Goal: Transaction & Acquisition: Purchase product/service

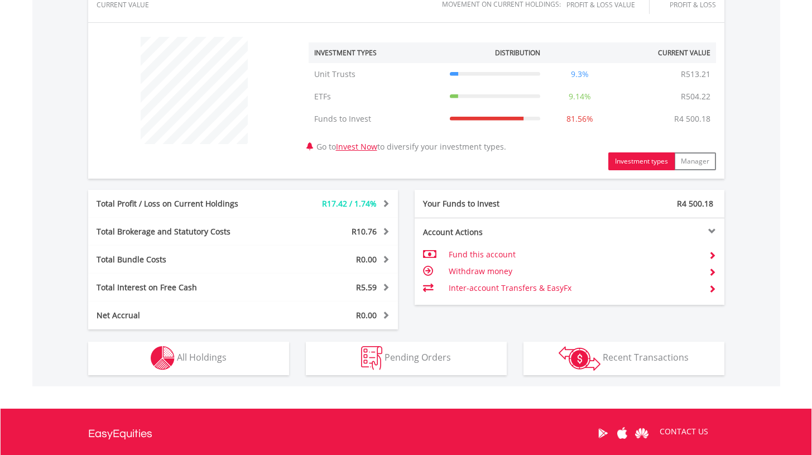
scroll to position [417, 0]
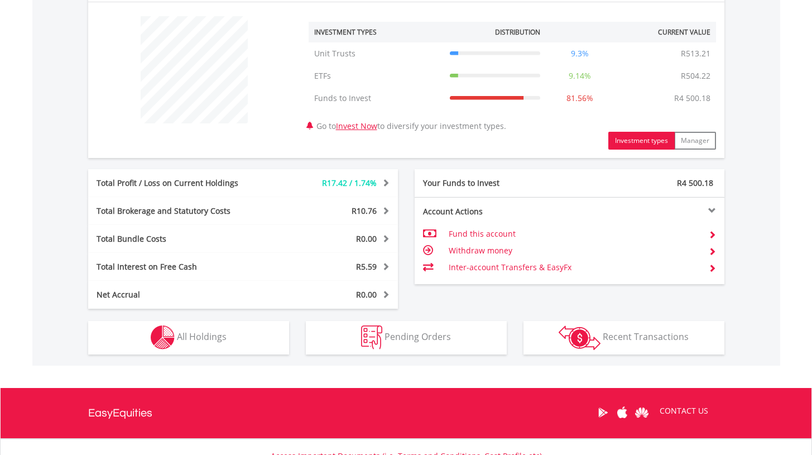
click at [236, 350] on button "Holdings All Holdings" at bounding box center [188, 337] width 201 height 33
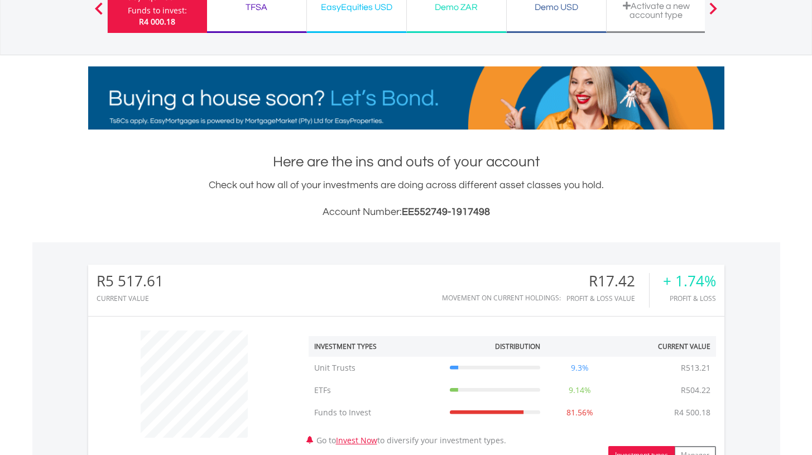
scroll to position [0, 0]
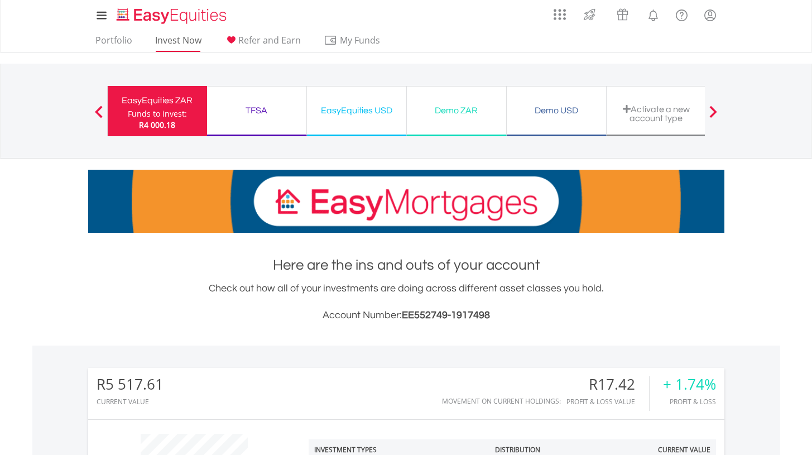
click at [181, 35] on link "Invest Now" at bounding box center [178, 43] width 55 height 17
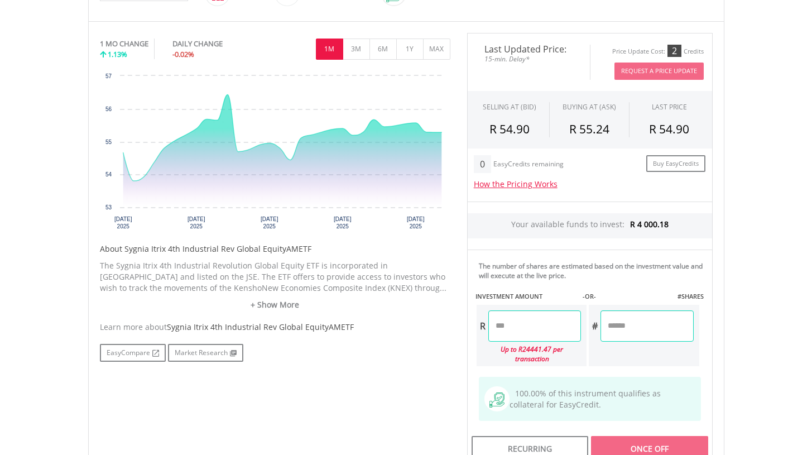
scroll to position [323, 0]
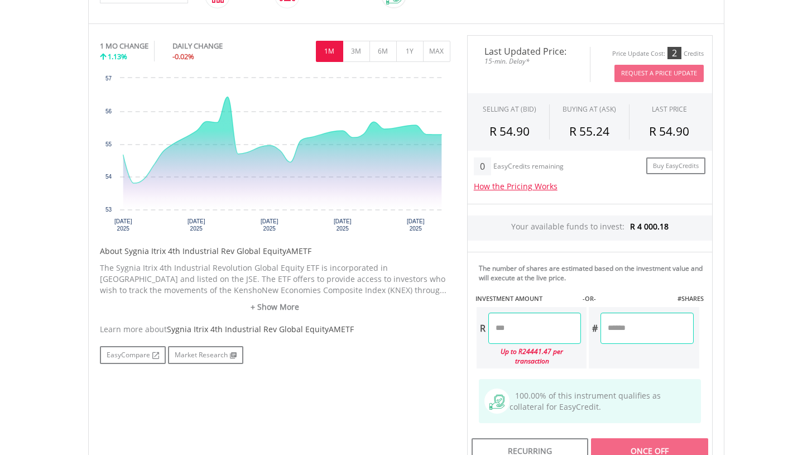
click at [539, 324] on input "number" at bounding box center [534, 327] width 93 height 31
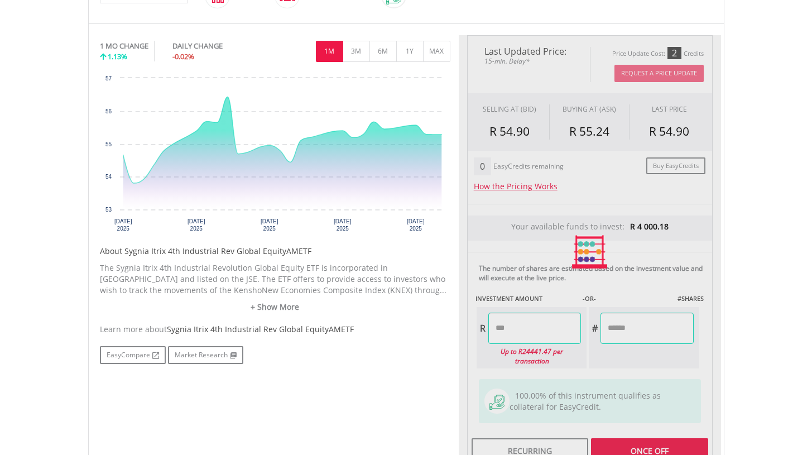
type input "*******"
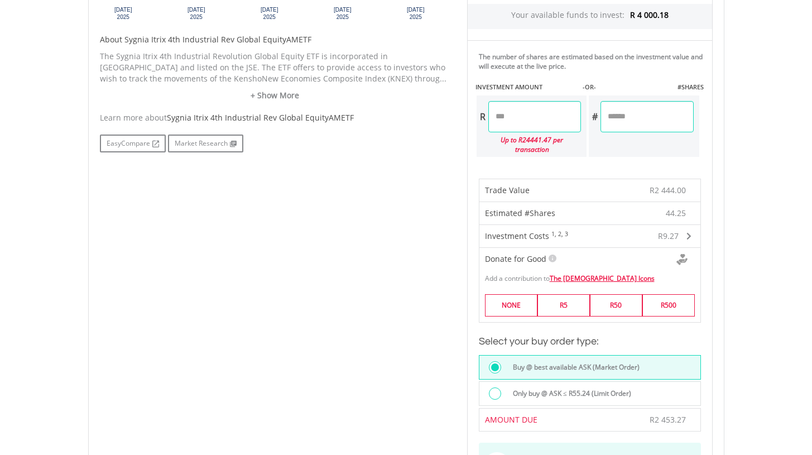
scroll to position [532, 0]
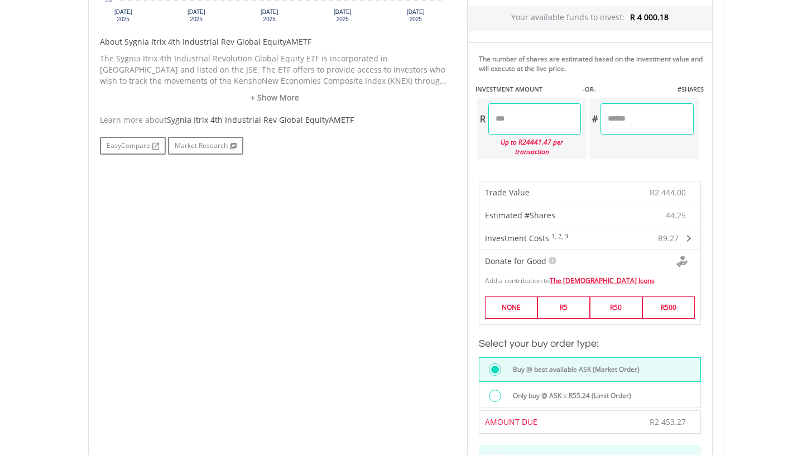
click at [582, 389] on label "Only buy @ ASK ≤ R55.24 (Limit Order)" at bounding box center [568, 395] width 125 height 12
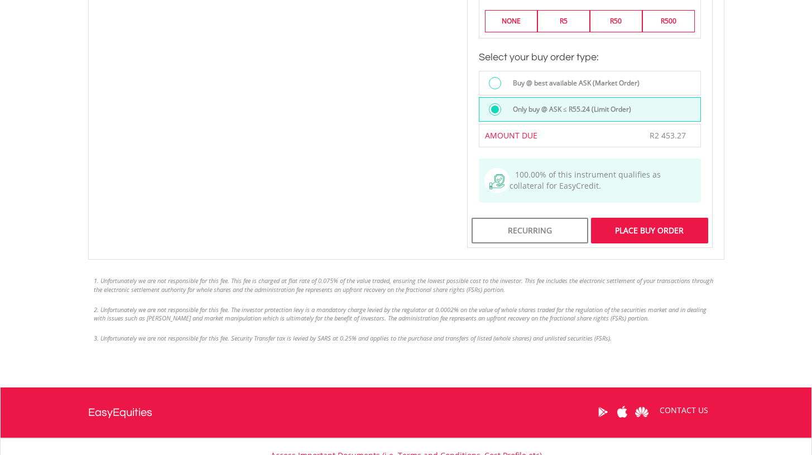
scroll to position [771, 0]
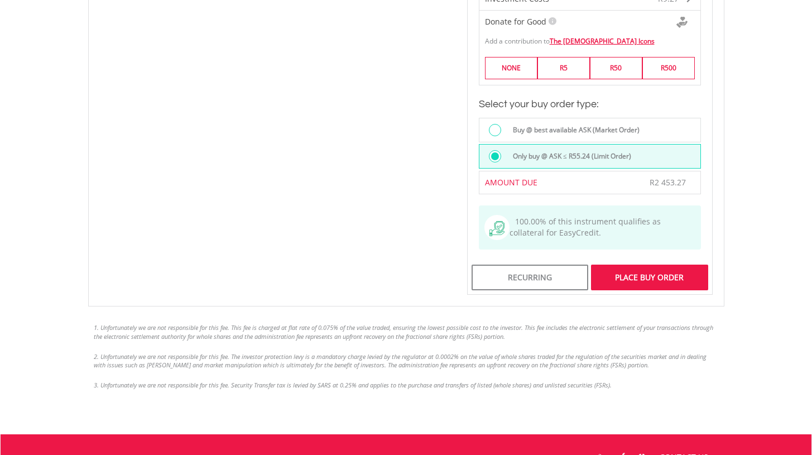
click at [636, 277] on div "Place Buy Order" at bounding box center [649, 277] width 117 height 26
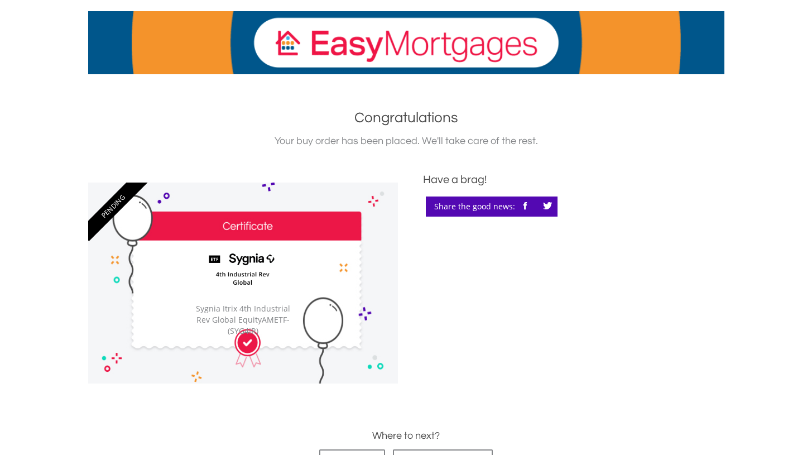
scroll to position [233, 0]
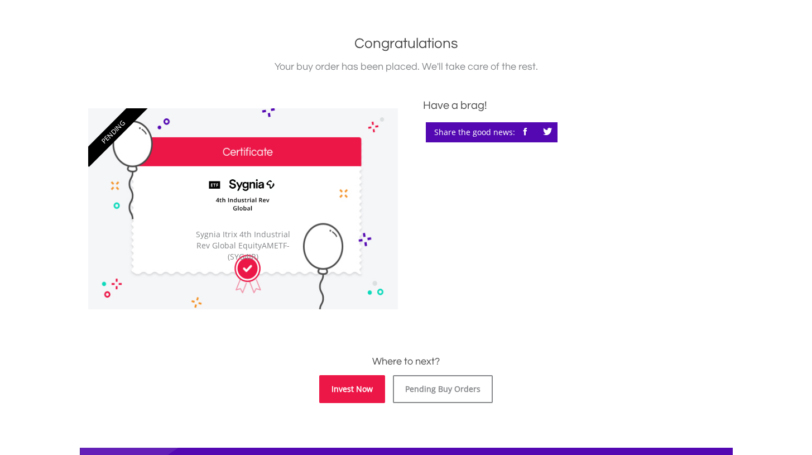
click at [367, 390] on link "Invest Now" at bounding box center [352, 389] width 66 height 28
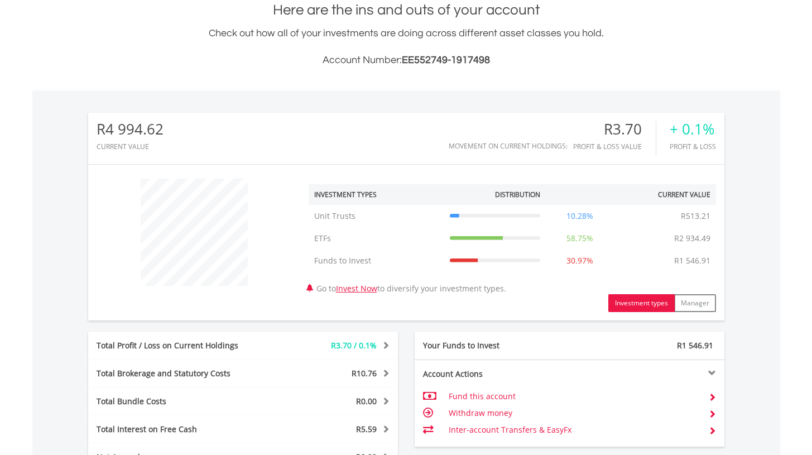
scroll to position [107, 212]
click at [256, 324] on div "R4 994.62 CURRENT VALUE Movement on Current Holdings: R3.70 Profit & Loss Value…" at bounding box center [406, 292] width 636 height 358
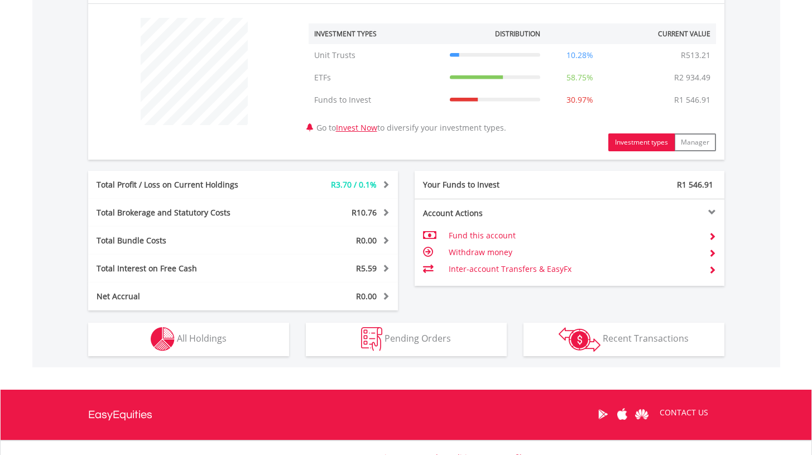
click at [269, 339] on button "Holdings All Holdings" at bounding box center [188, 338] width 201 height 33
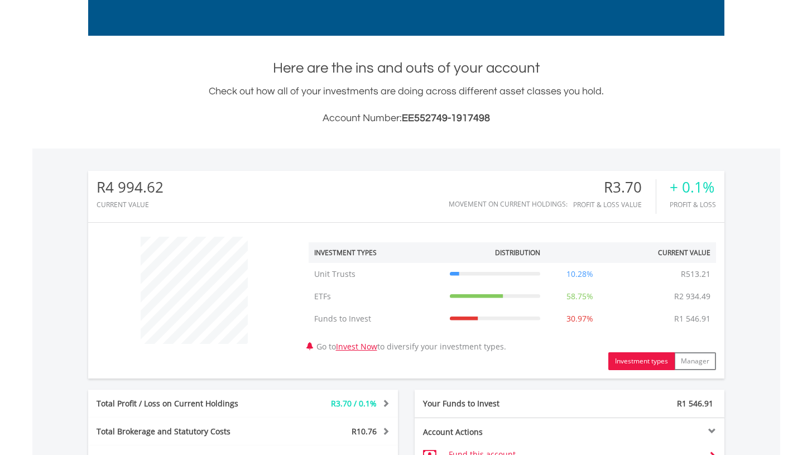
scroll to position [0, 0]
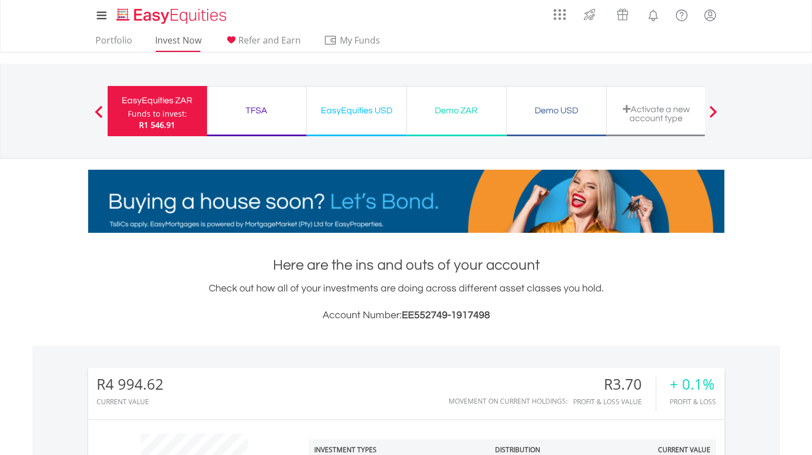
click at [175, 41] on link "Invest Now" at bounding box center [178, 43] width 55 height 17
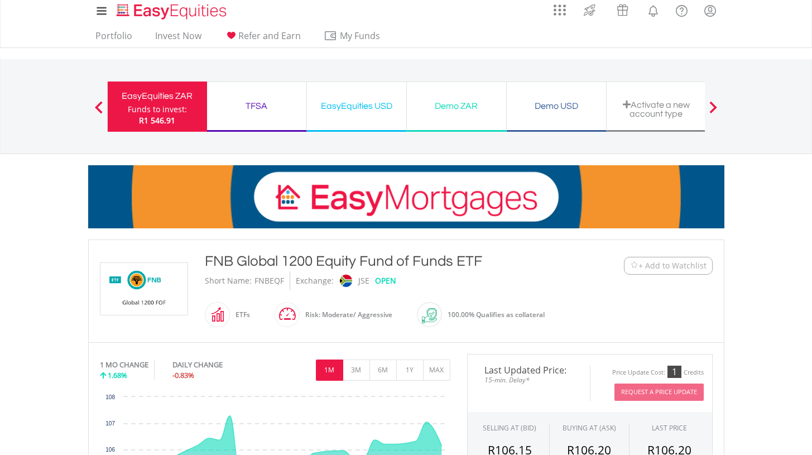
scroll to position [7, 0]
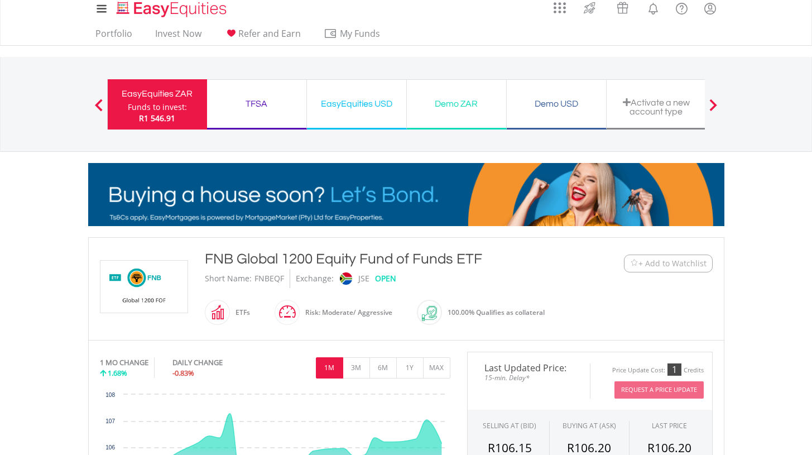
click at [300, 312] on span at bounding box center [300, 312] width 0 height 25
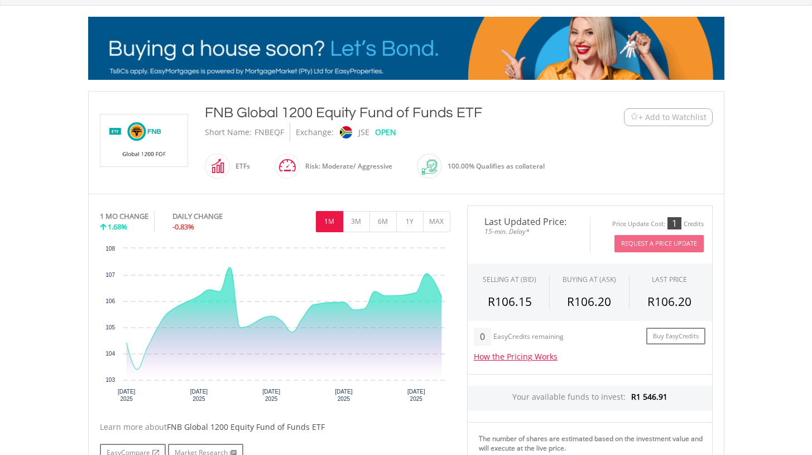
scroll to position [318, 0]
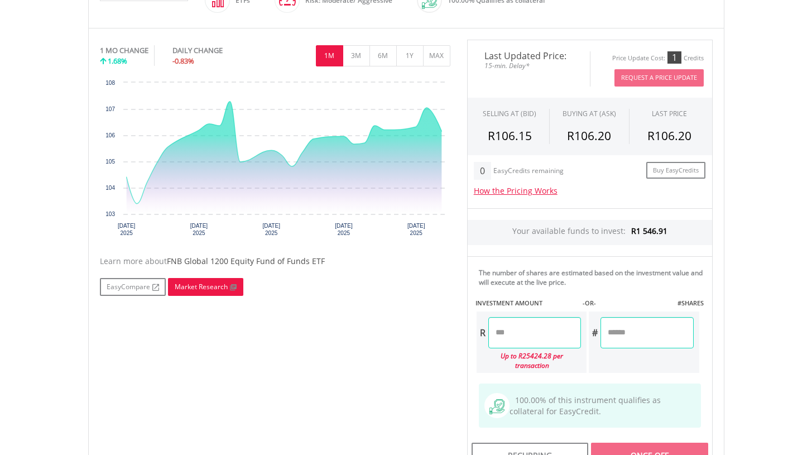
click at [201, 289] on link "Market Research" at bounding box center [205, 287] width 75 height 18
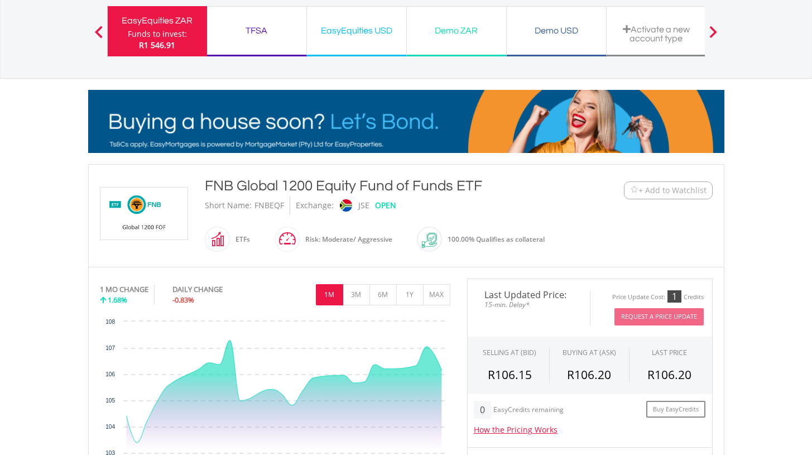
scroll to position [0, 0]
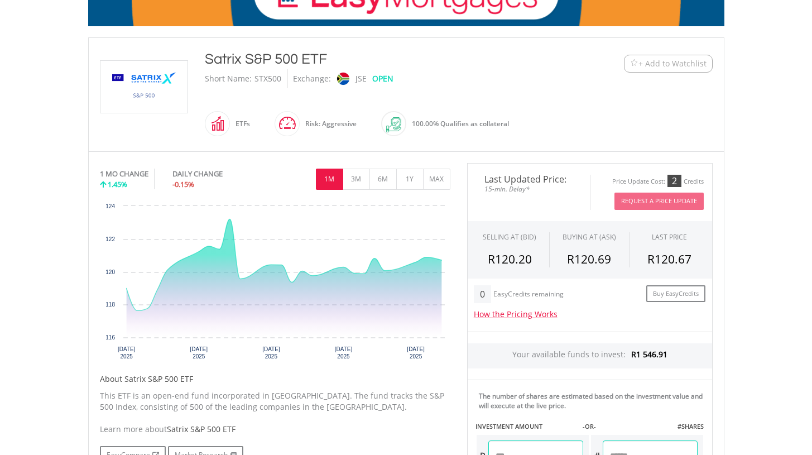
scroll to position [284, 0]
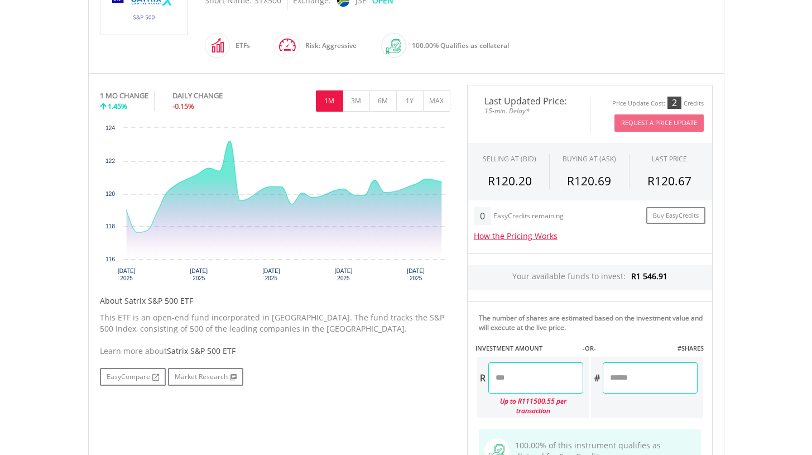
click at [528, 372] on input "number" at bounding box center [535, 377] width 95 height 31
click at [727, 384] on div "﻿ Satrix S&P 500 ETF Satrix S&P 500 ETF Short Name: STX500 Exchange: JSE OPEN" at bounding box center [406, 250] width 653 height 582
type input "*******"
type input "******"
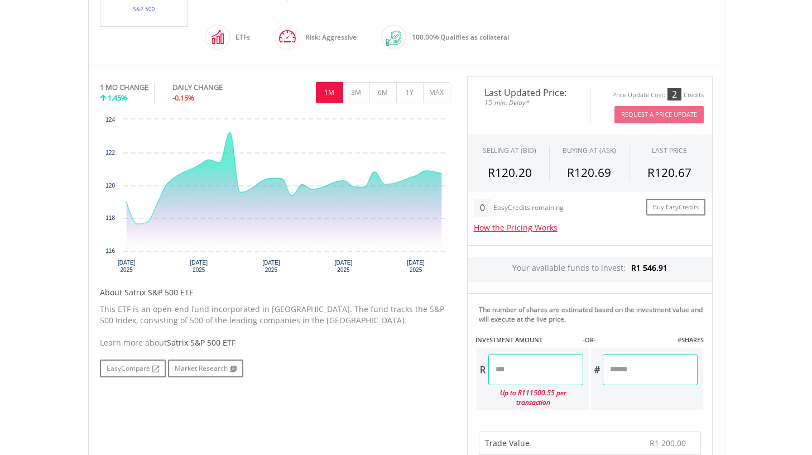
scroll to position [315, 0]
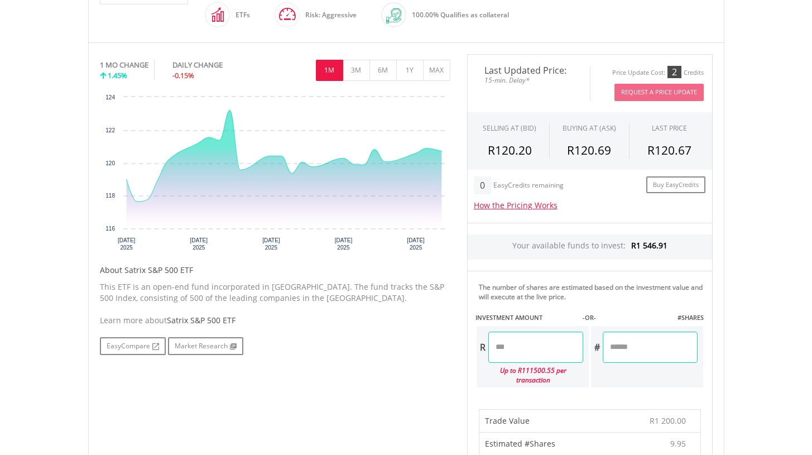
click at [506, 344] on input "*******" at bounding box center [535, 346] width 95 height 31
type input "*******"
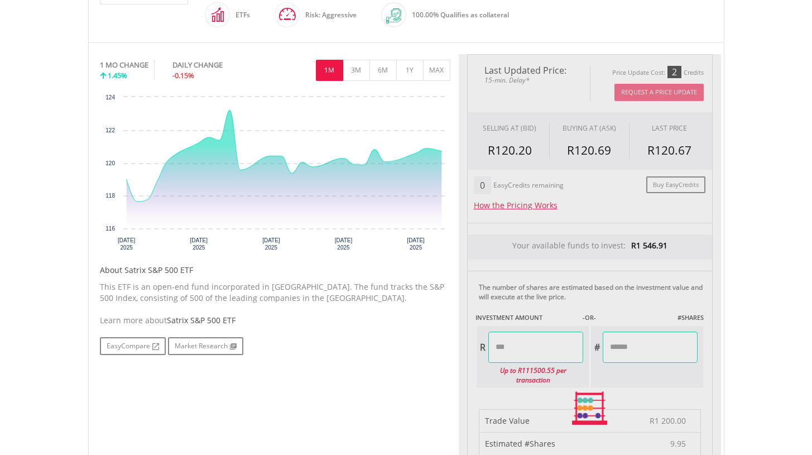
click at [805, 336] on body "My Investments Invest Now New Listings Sell My Recurring Investments Pending Or…" at bounding box center [406, 378] width 812 height 1387
type input "*******"
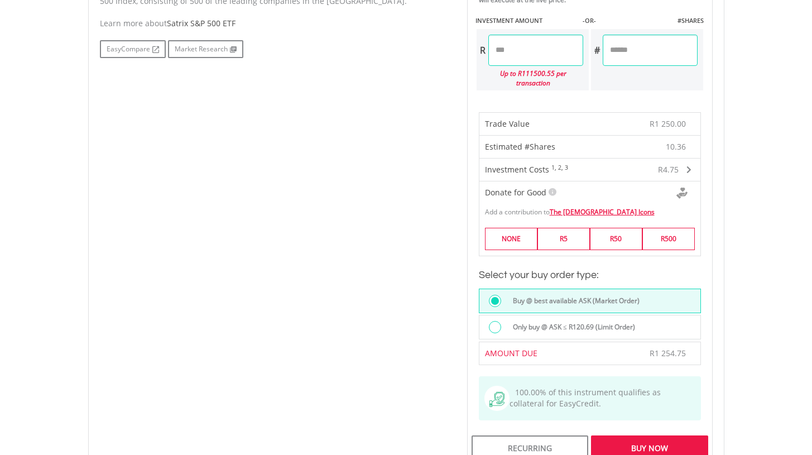
scroll to position [738, 0]
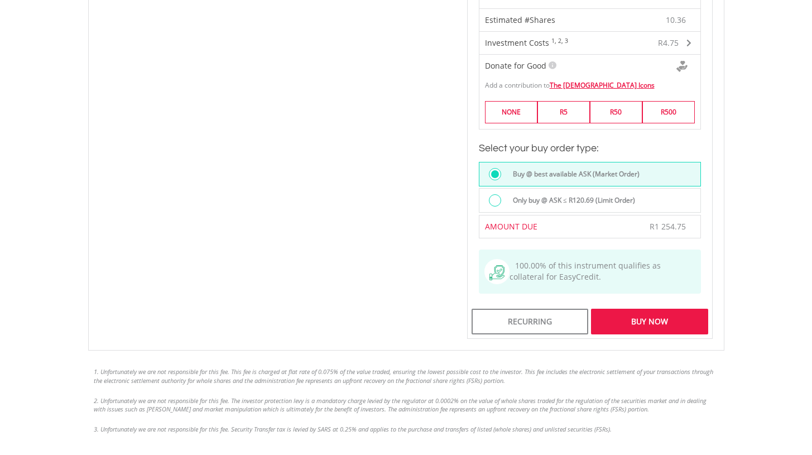
click at [576, 197] on label "Only buy @ ASK ≤ R120.69 (Limit Order)" at bounding box center [570, 200] width 129 height 12
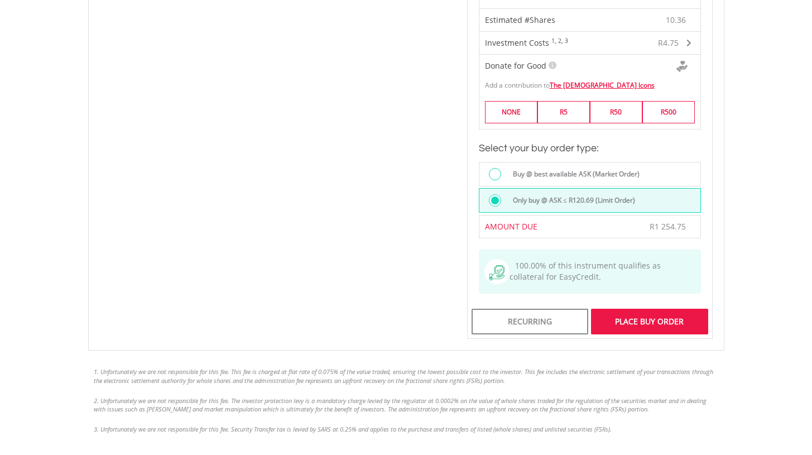
click at [644, 320] on div "Place Buy Order" at bounding box center [649, 321] width 117 height 26
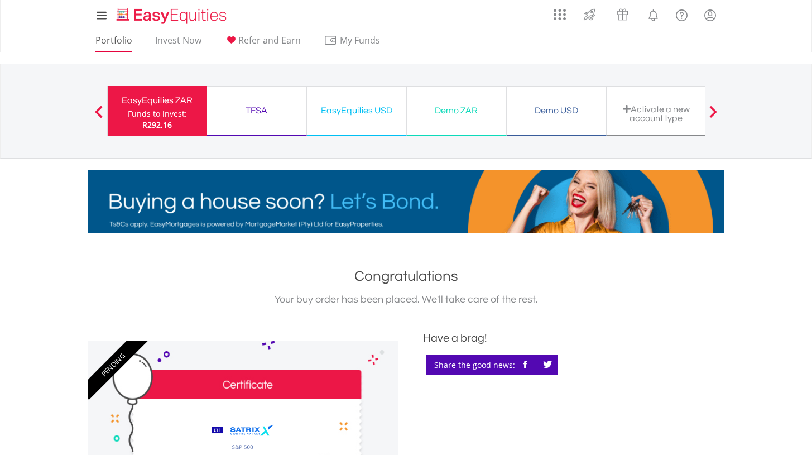
click at [122, 37] on link "Portfolio" at bounding box center [114, 43] width 46 height 17
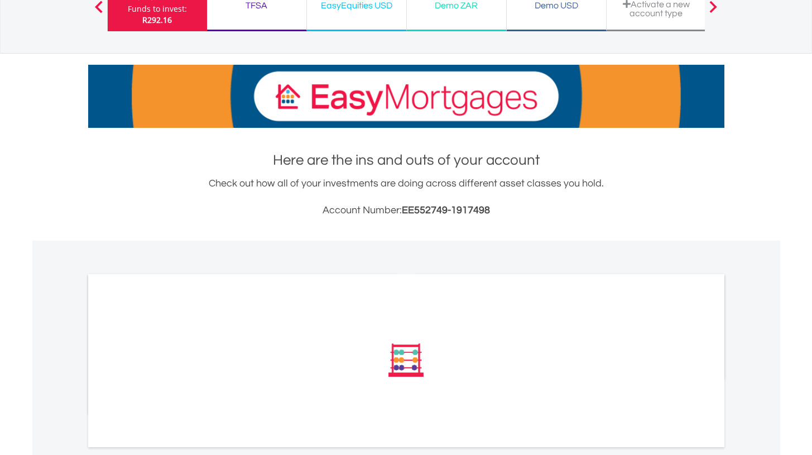
scroll to position [337, 0]
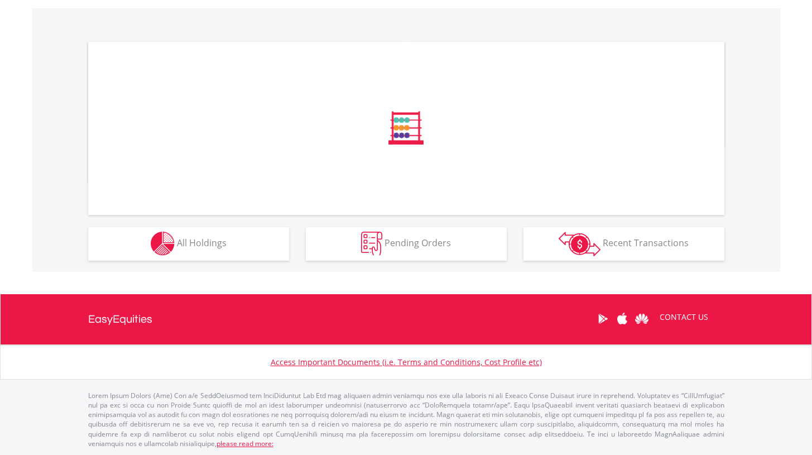
click at [0, 0] on div "﻿ Distribution Current Value Show All Go to Invest Now to diversify your invest…" at bounding box center [0, 0] width 0 height 0
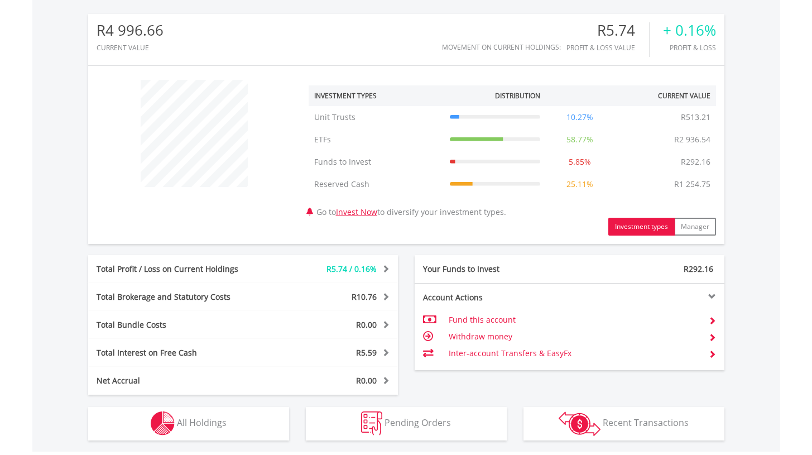
scroll to position [533, 0]
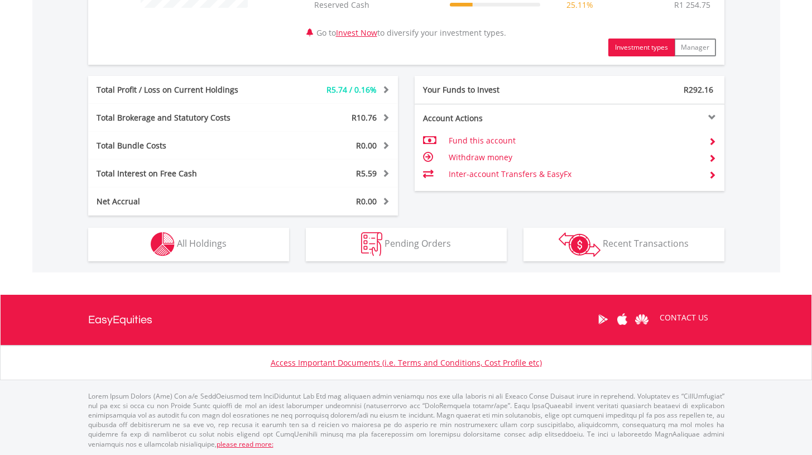
click at [266, 243] on button "Holdings All Holdings" at bounding box center [188, 244] width 201 height 33
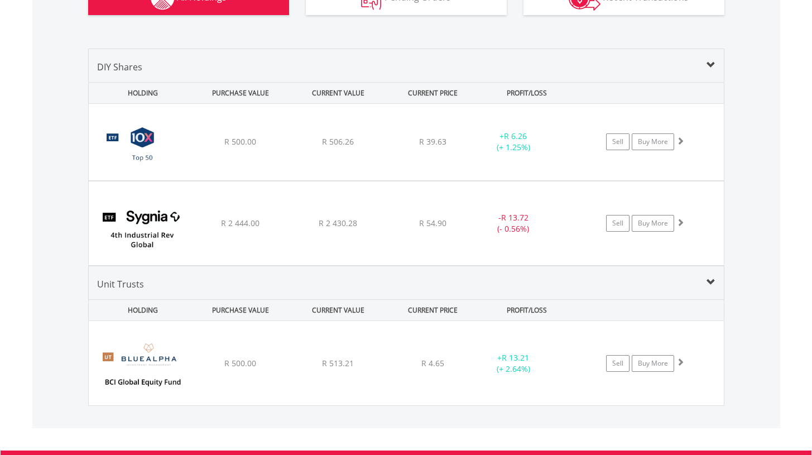
scroll to position [662, 0]
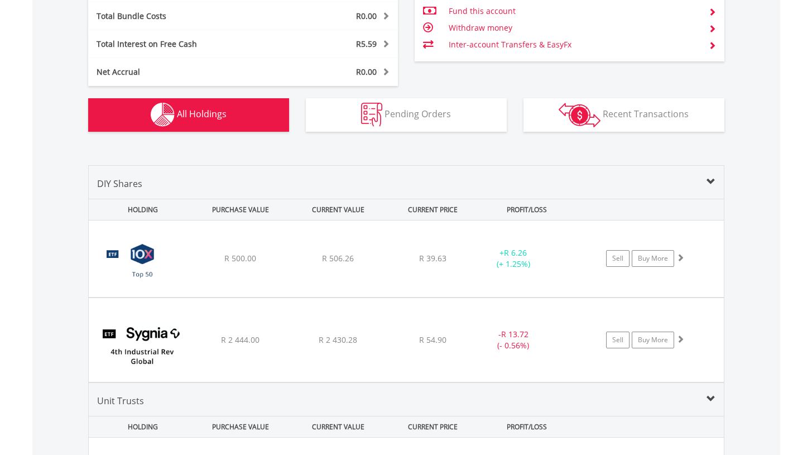
click at [475, 119] on button "Pending Orders Pending Orders" at bounding box center [406, 114] width 201 height 33
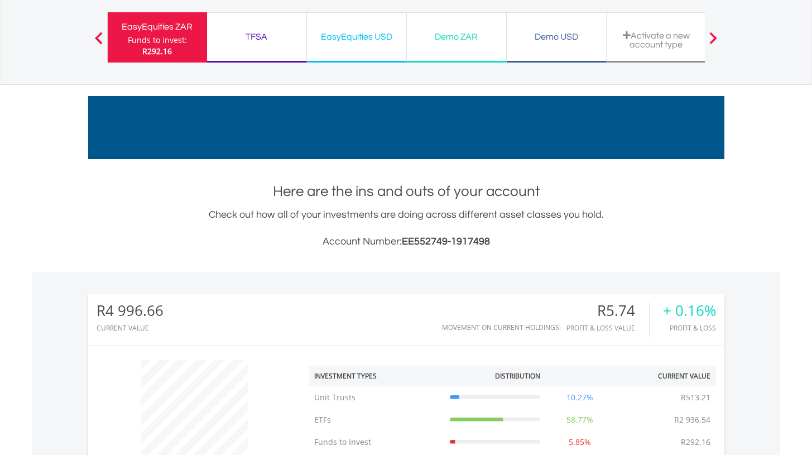
scroll to position [0, 0]
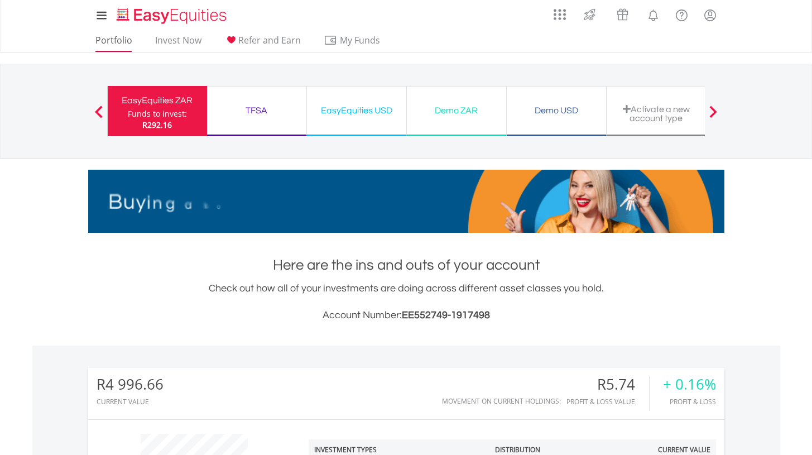
click at [118, 37] on link "Portfolio" at bounding box center [114, 43] width 46 height 17
